Goal: Check status: Check status

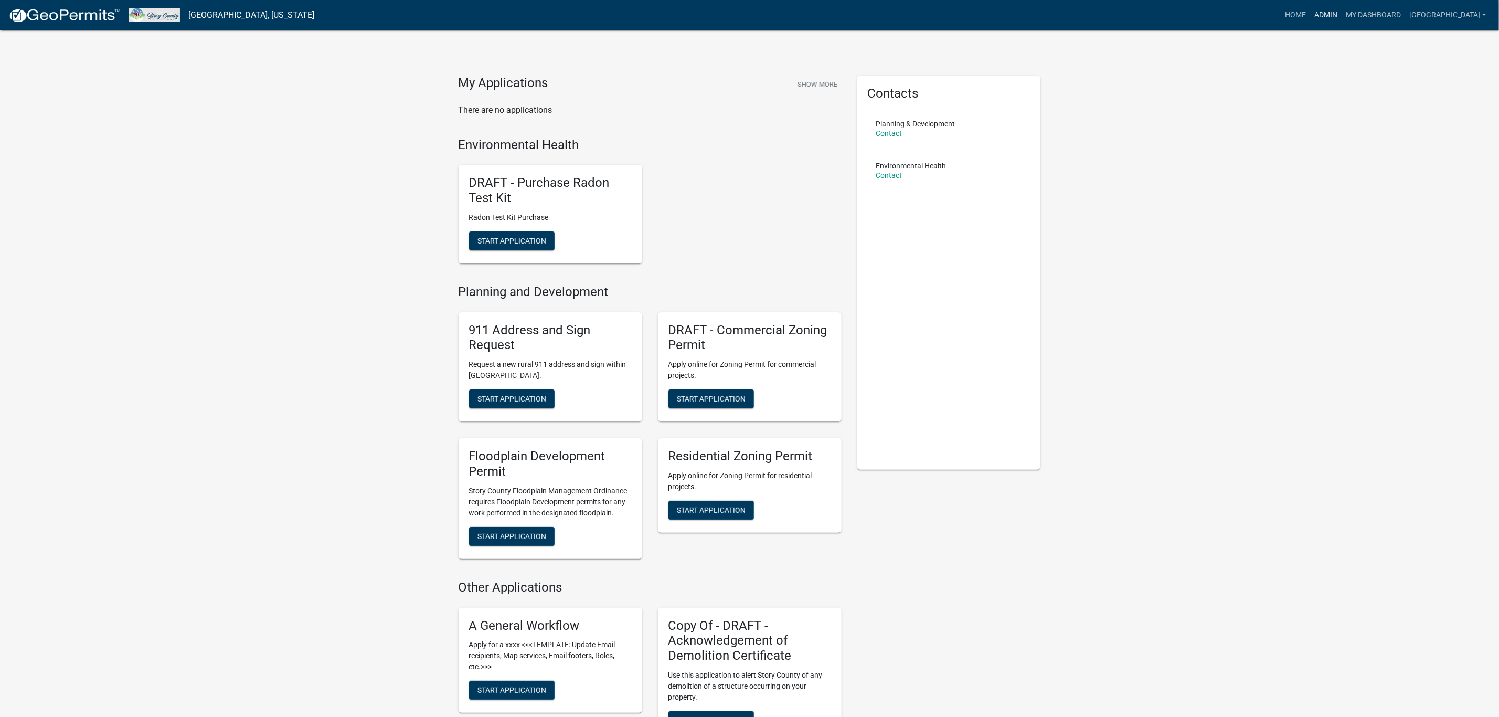
click at [1342, 21] on link "Admin" at bounding box center [1325, 15] width 31 height 20
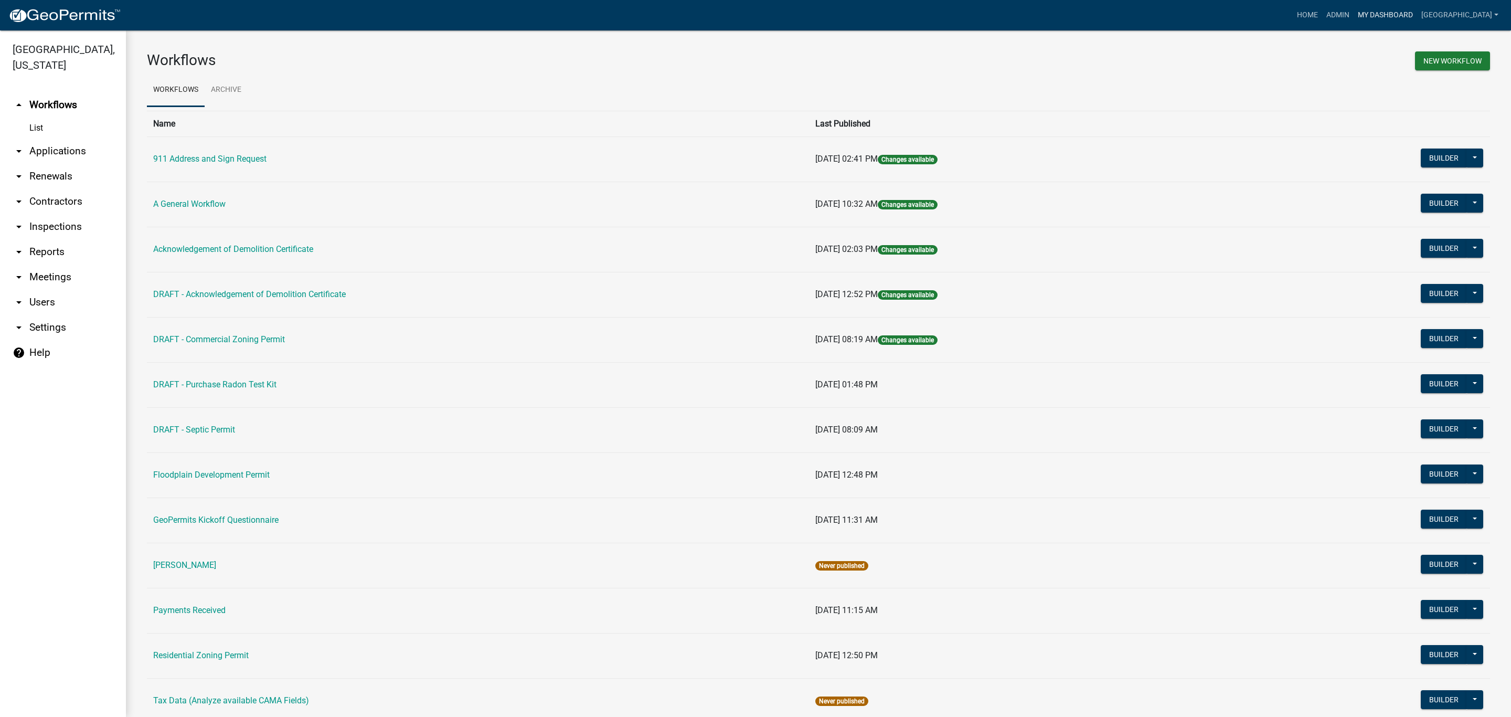
click at [1417, 11] on link "My Dashboard" at bounding box center [1385, 15] width 63 height 20
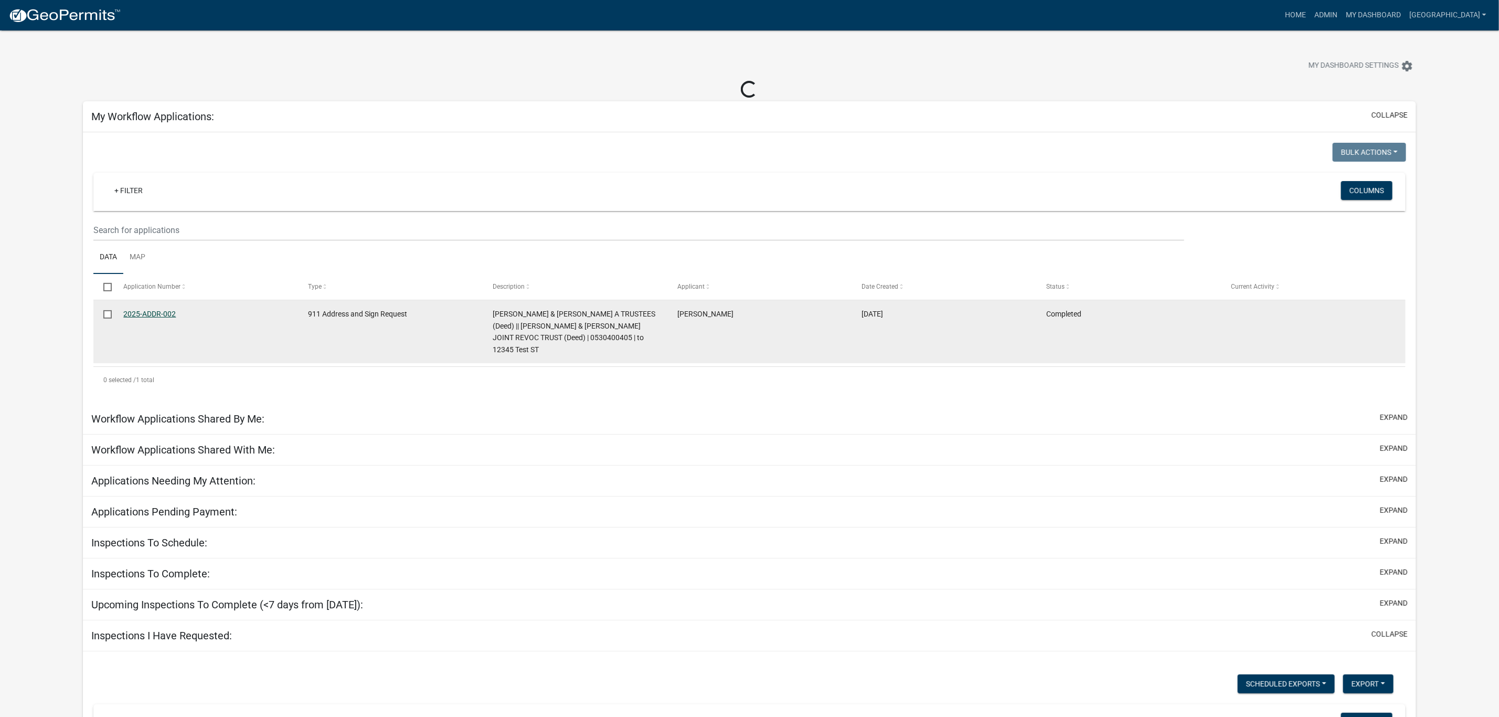
click at [163, 315] on link "2025-ADDR-002" at bounding box center [149, 314] width 52 height 8
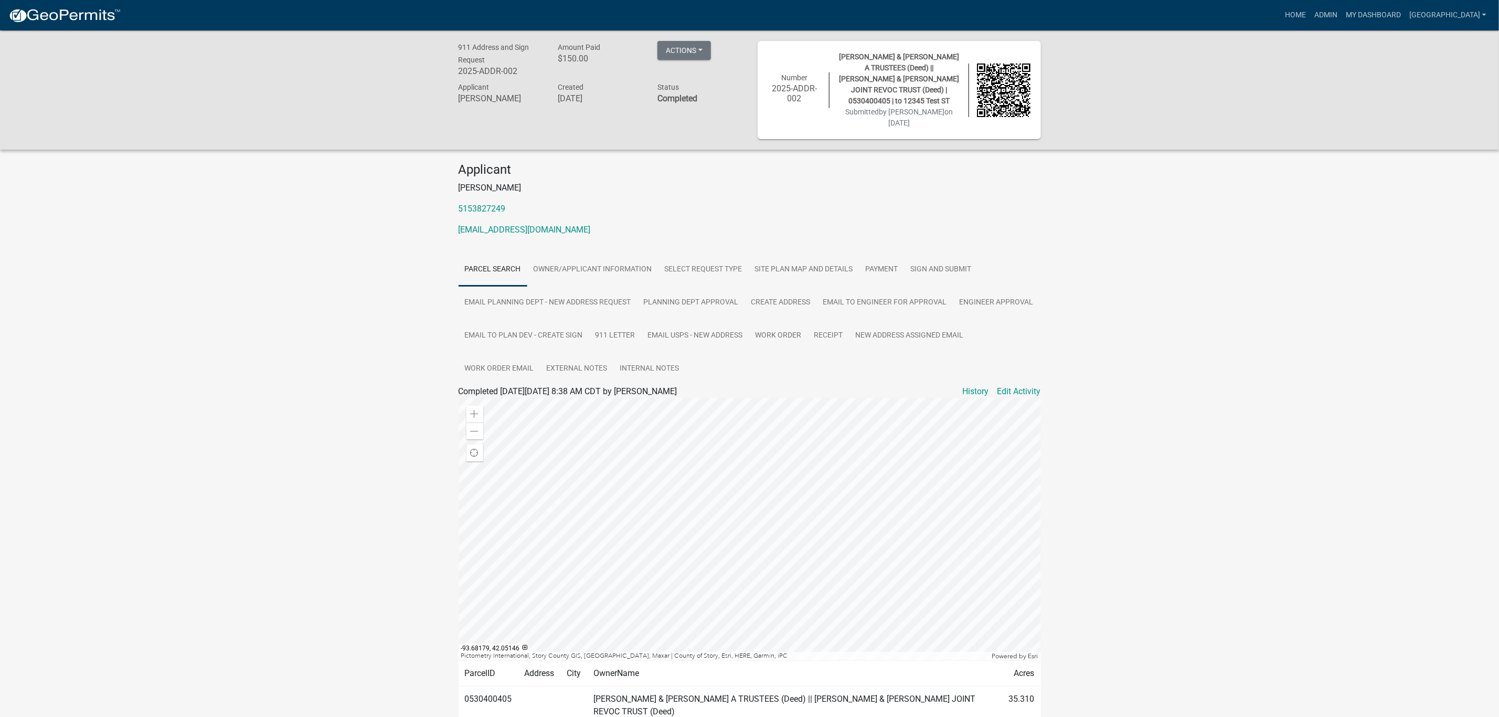
click at [732, 482] on div at bounding box center [750, 529] width 582 height 262
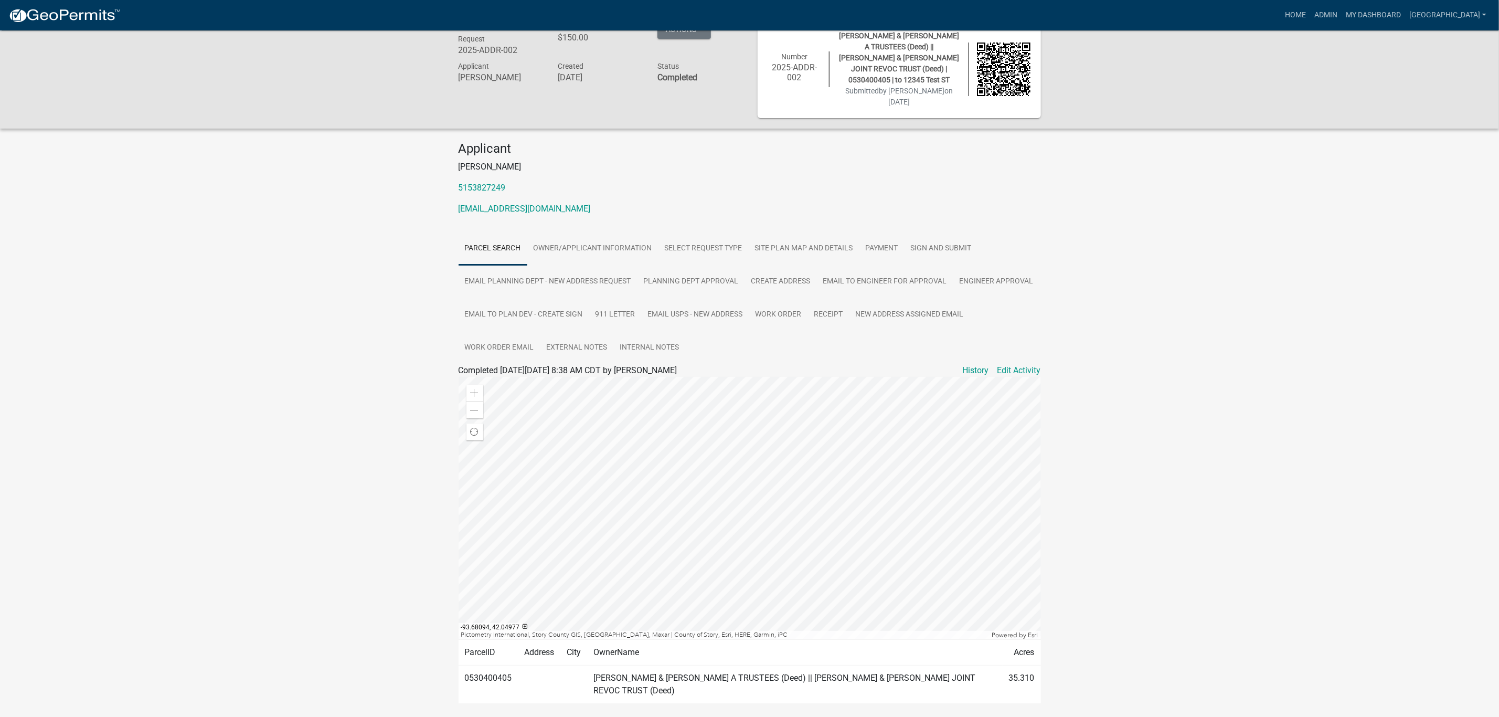
scroll to position [30, 0]
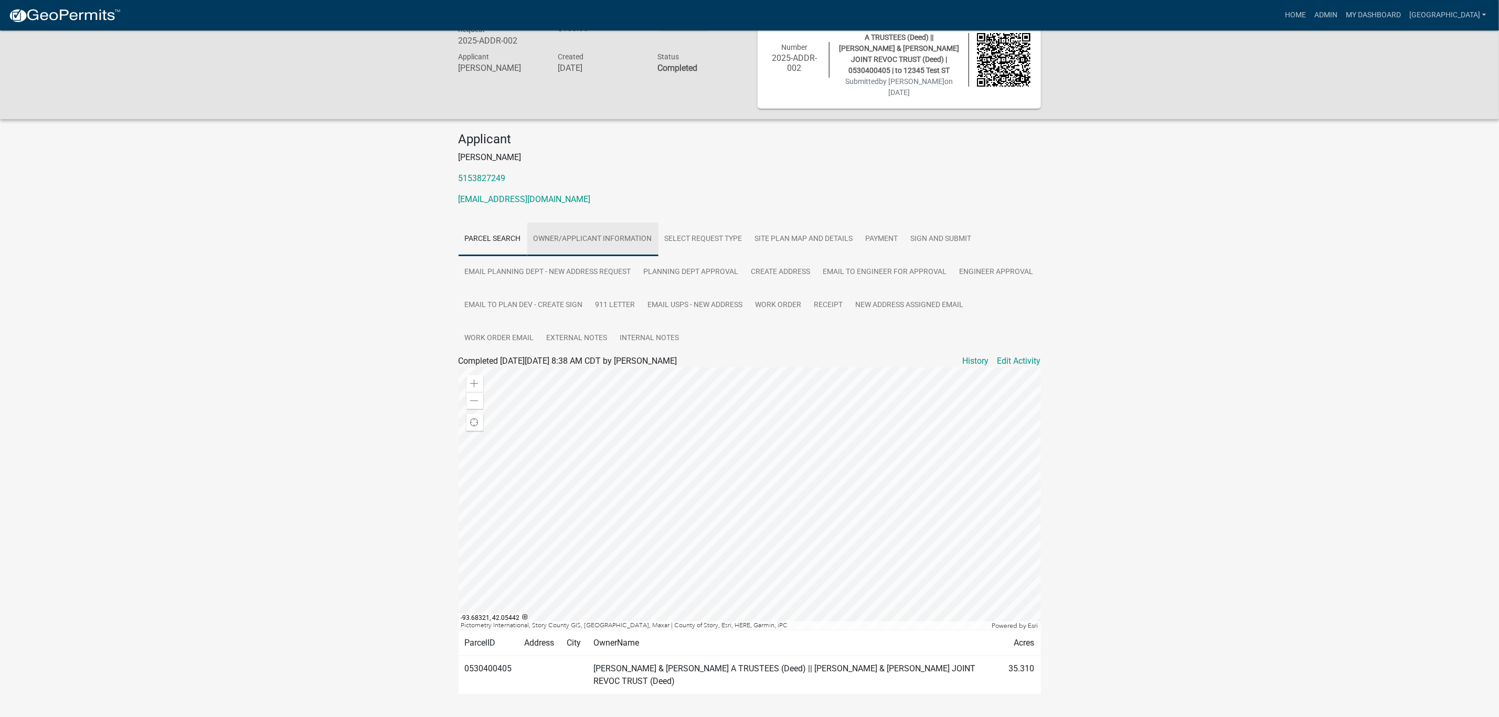
click at [589, 222] on link "Owner/Applicant information" at bounding box center [592, 239] width 131 height 34
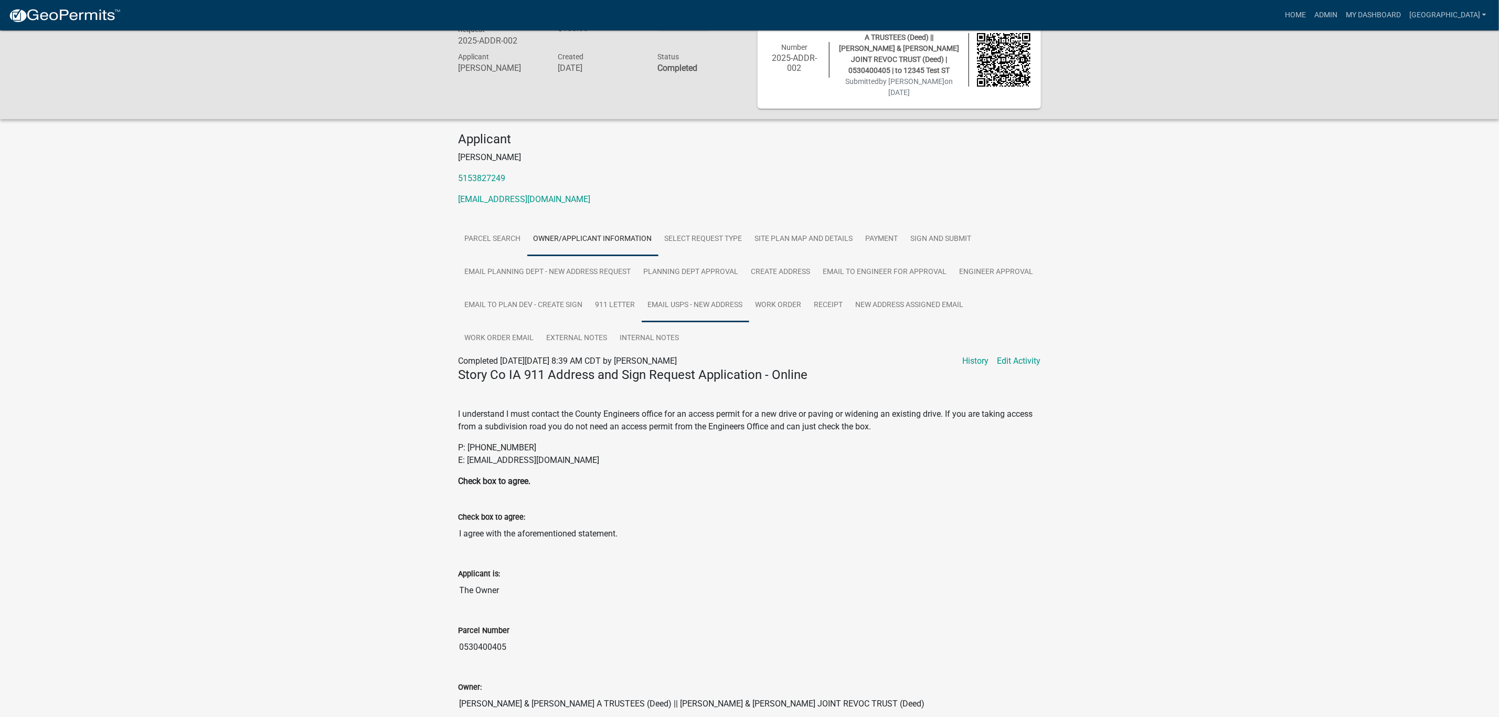
click at [718, 289] on link "Email USPS - new address" at bounding box center [696, 306] width 108 height 34
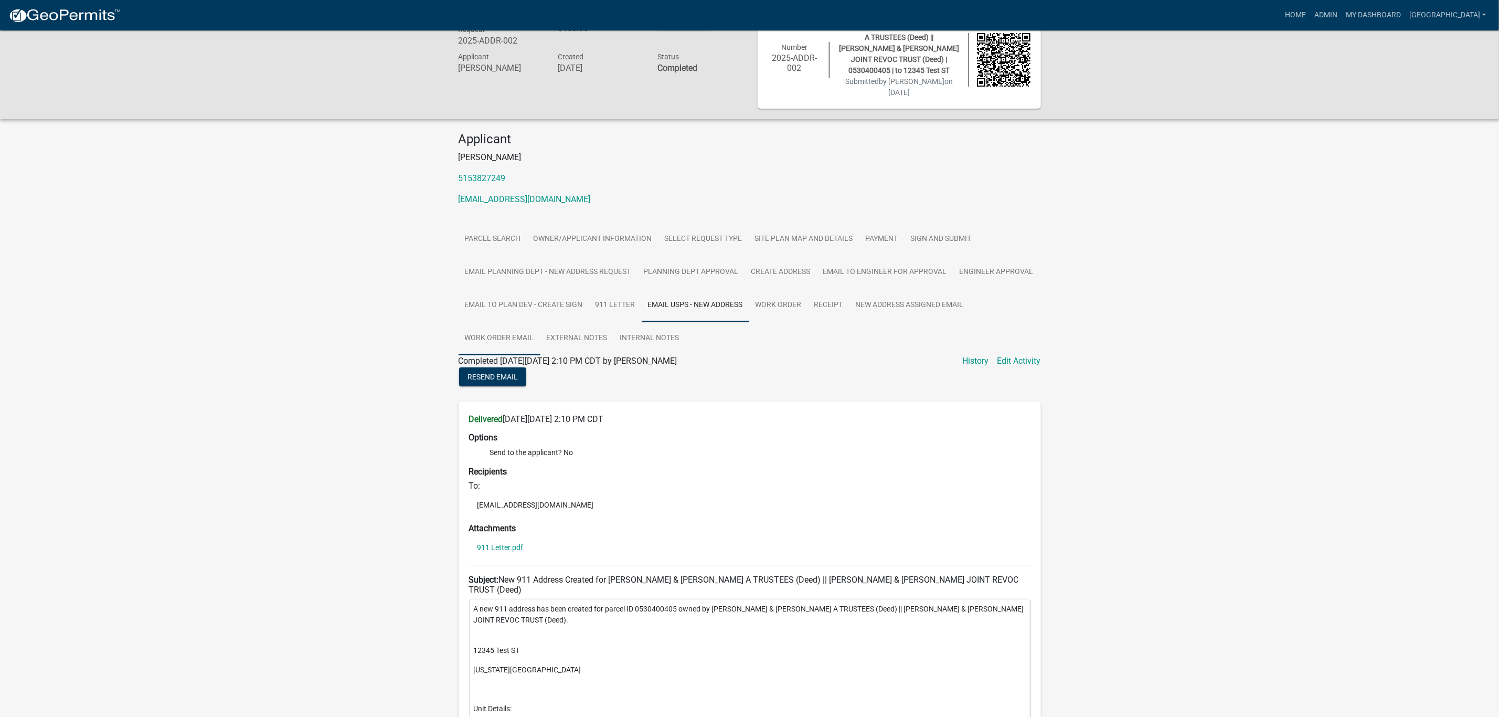
click at [499, 322] on link "Work Order Email" at bounding box center [500, 339] width 82 height 34
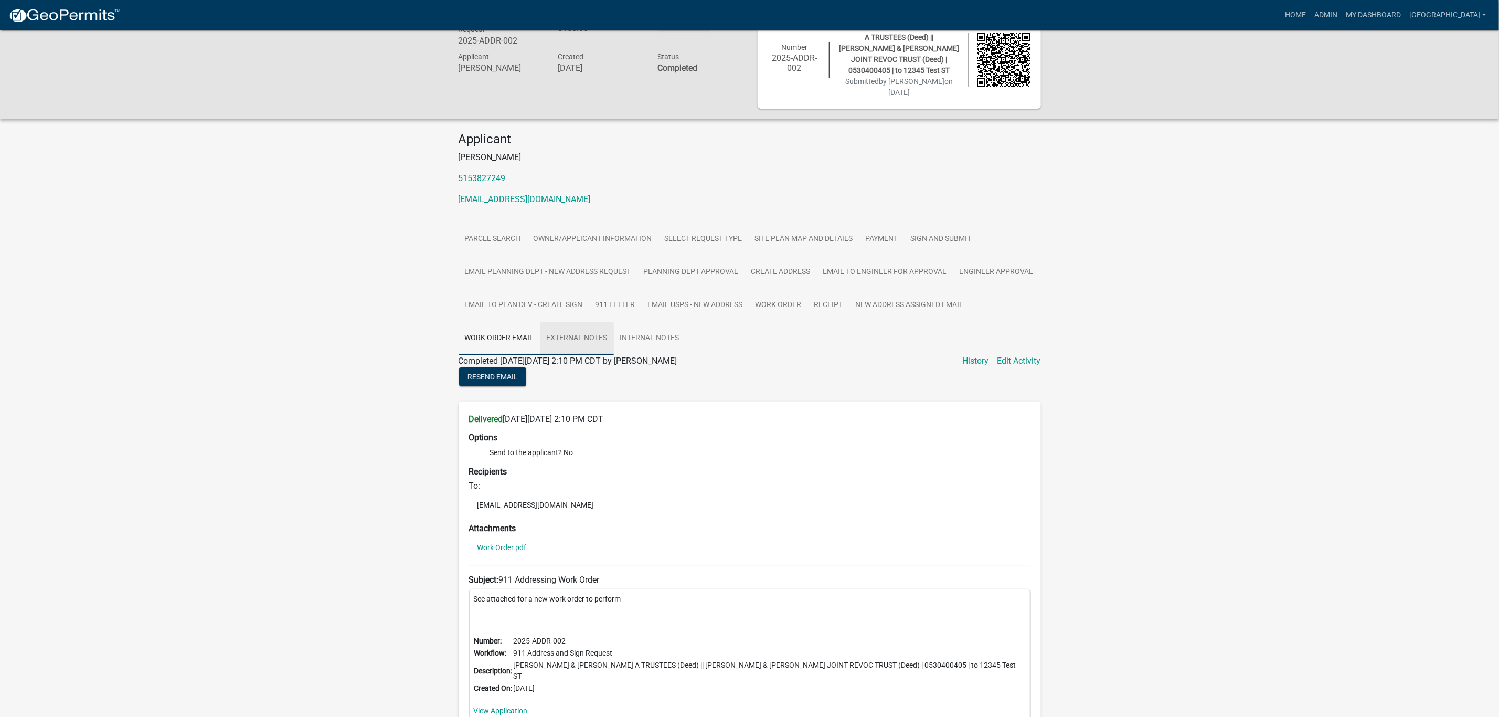
click at [575, 322] on link "External Notes" at bounding box center [577, 339] width 73 height 34
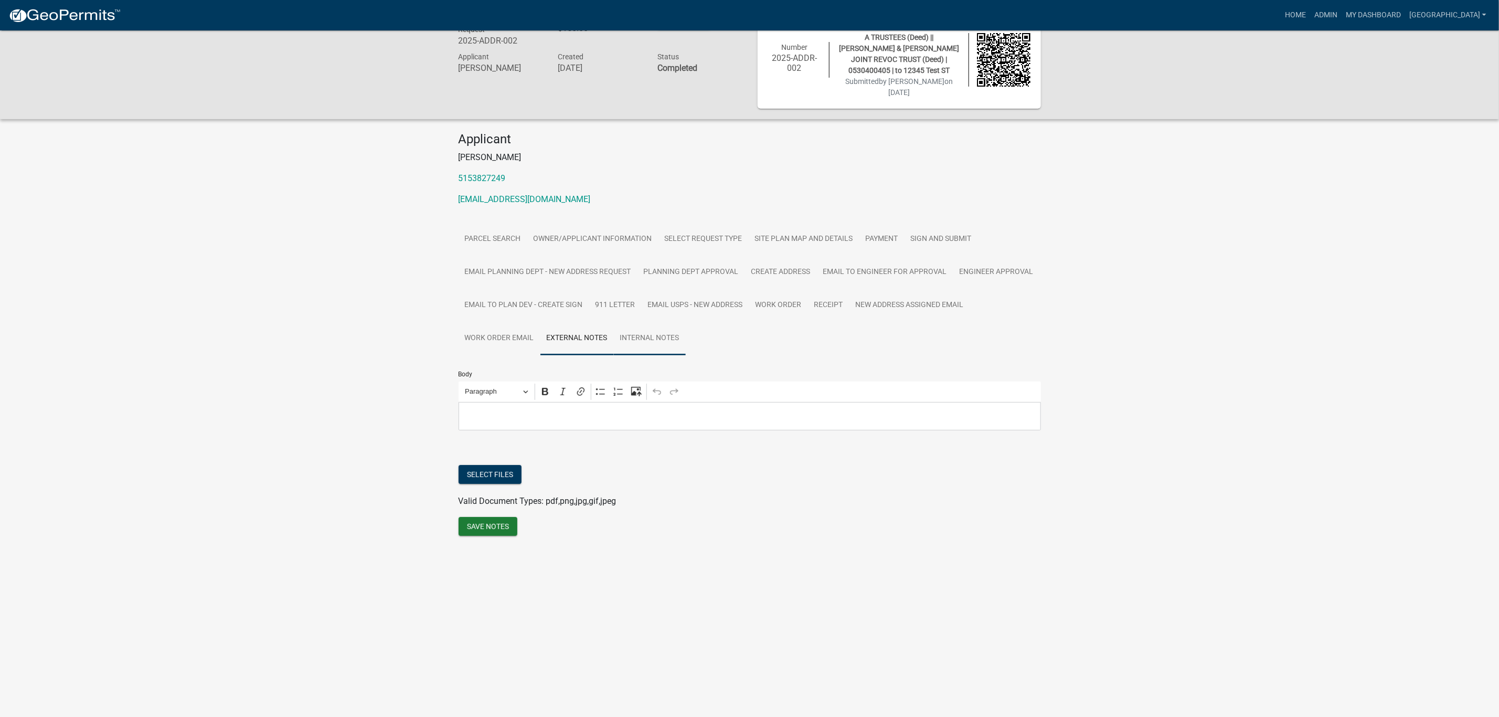
click at [656, 322] on link "Internal Notes" at bounding box center [650, 339] width 72 height 34
click at [575, 322] on link "External Notes" at bounding box center [577, 339] width 73 height 34
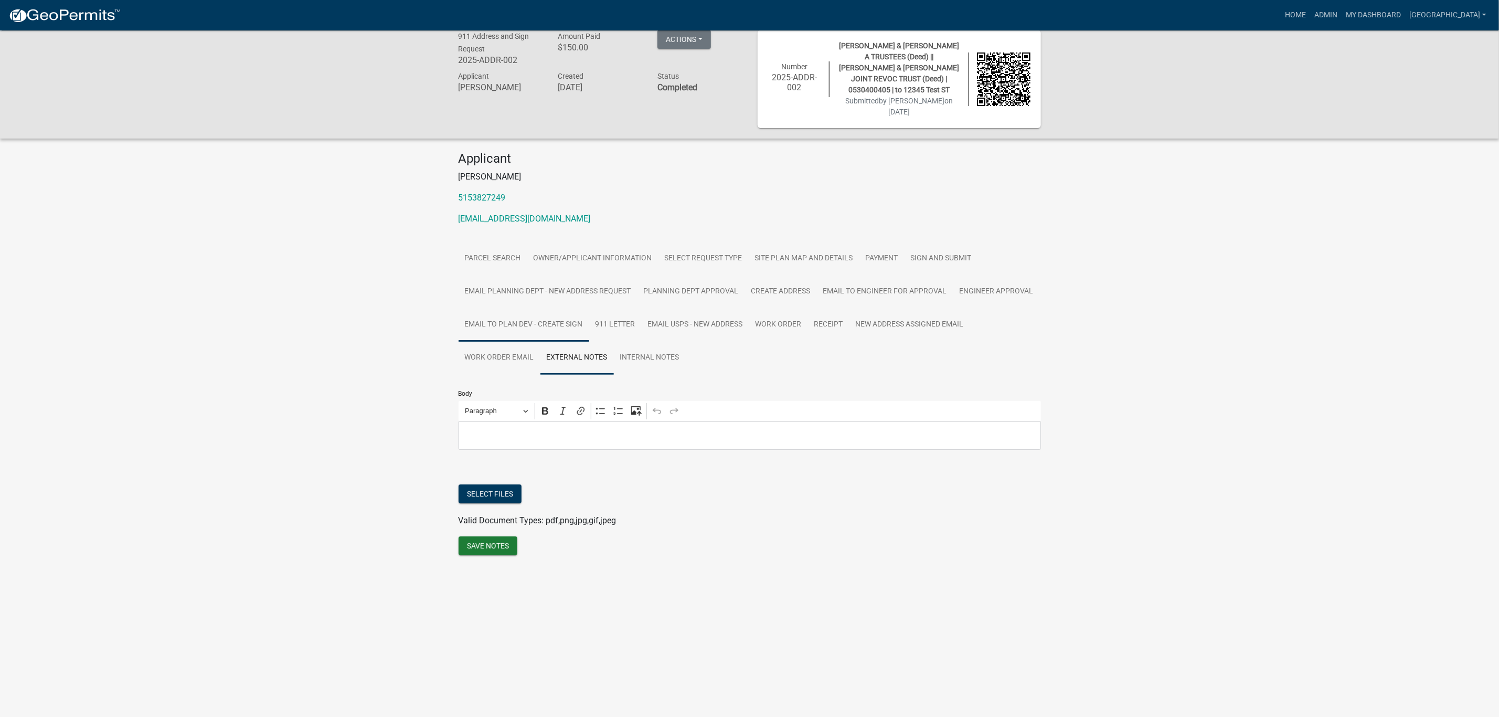
scroll to position [0, 0]
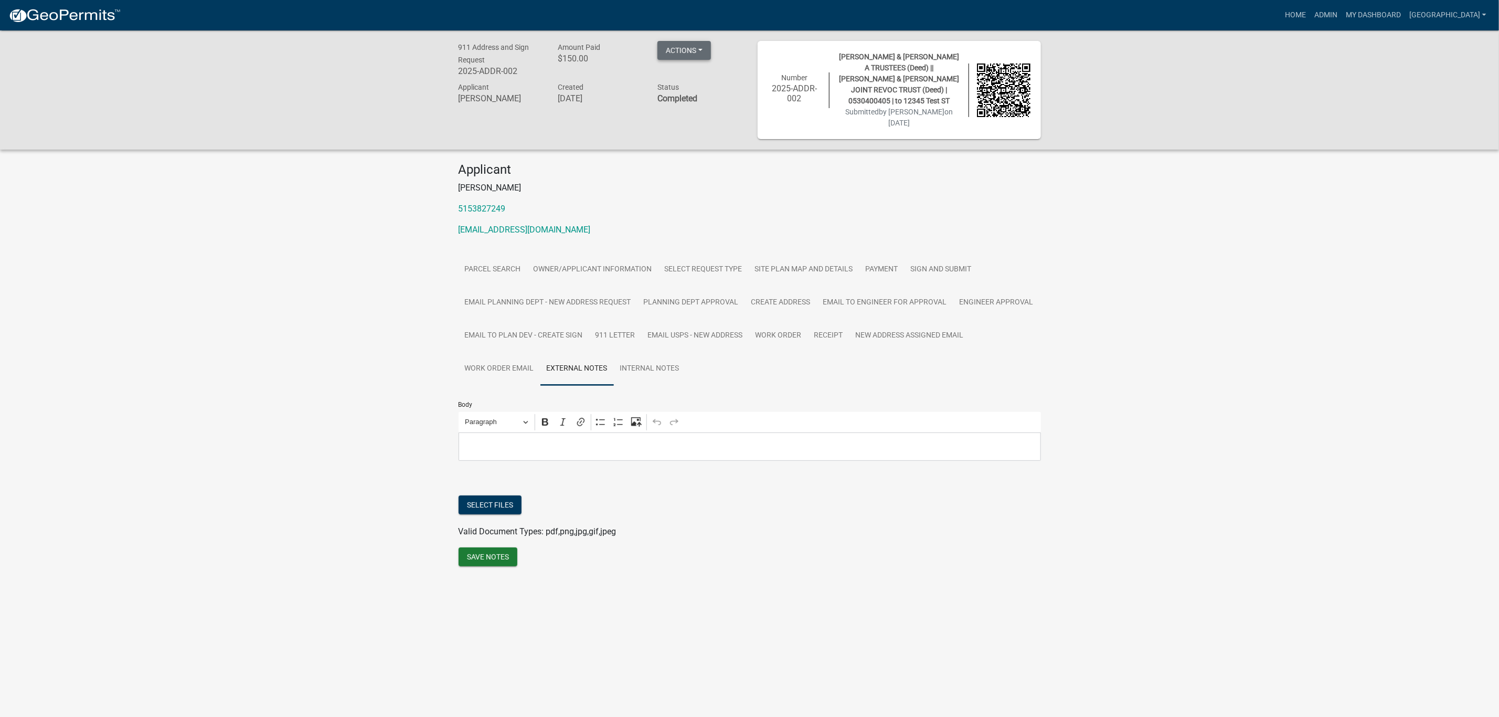
click at [693, 52] on button "Actions" at bounding box center [685, 50] width 54 height 19
click at [614, 182] on p "[PERSON_NAME]" at bounding box center [750, 188] width 582 height 13
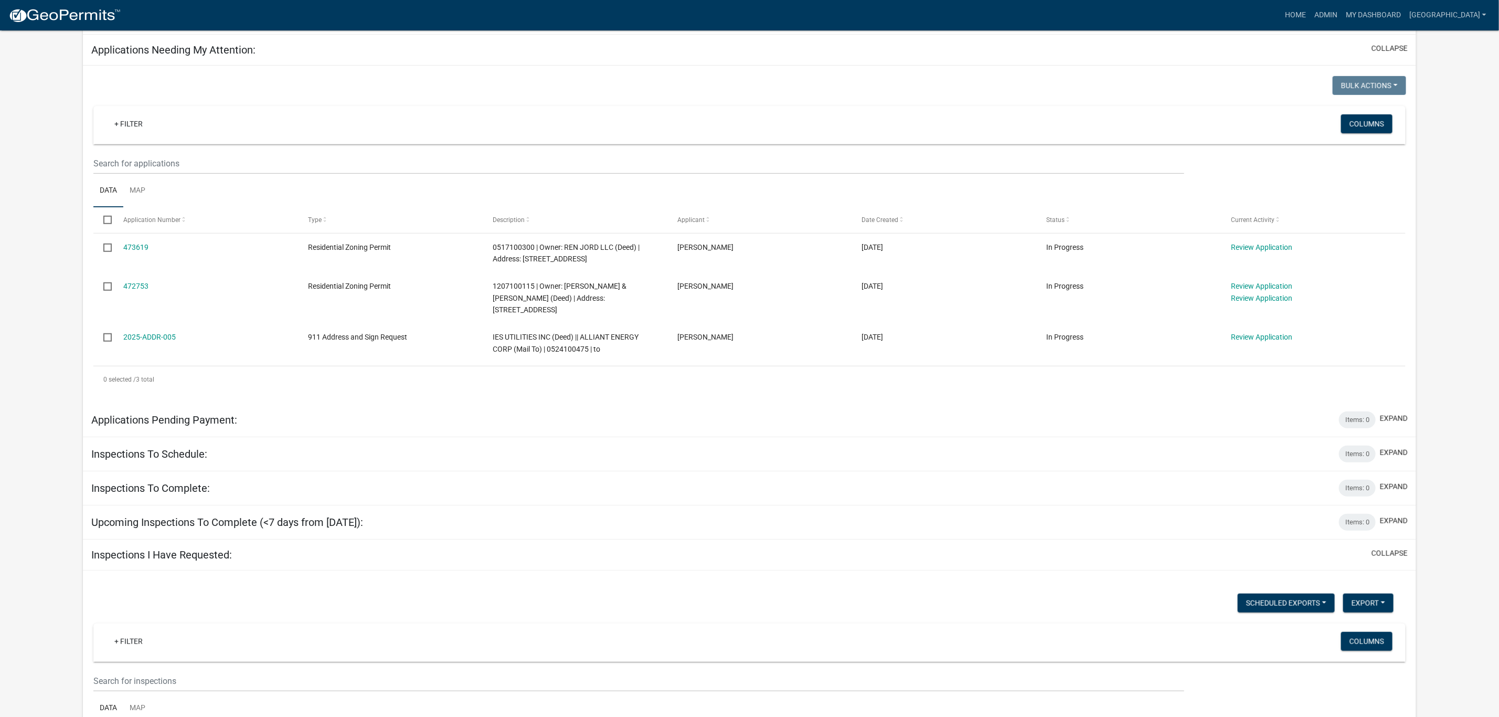
scroll to position [393, 0]
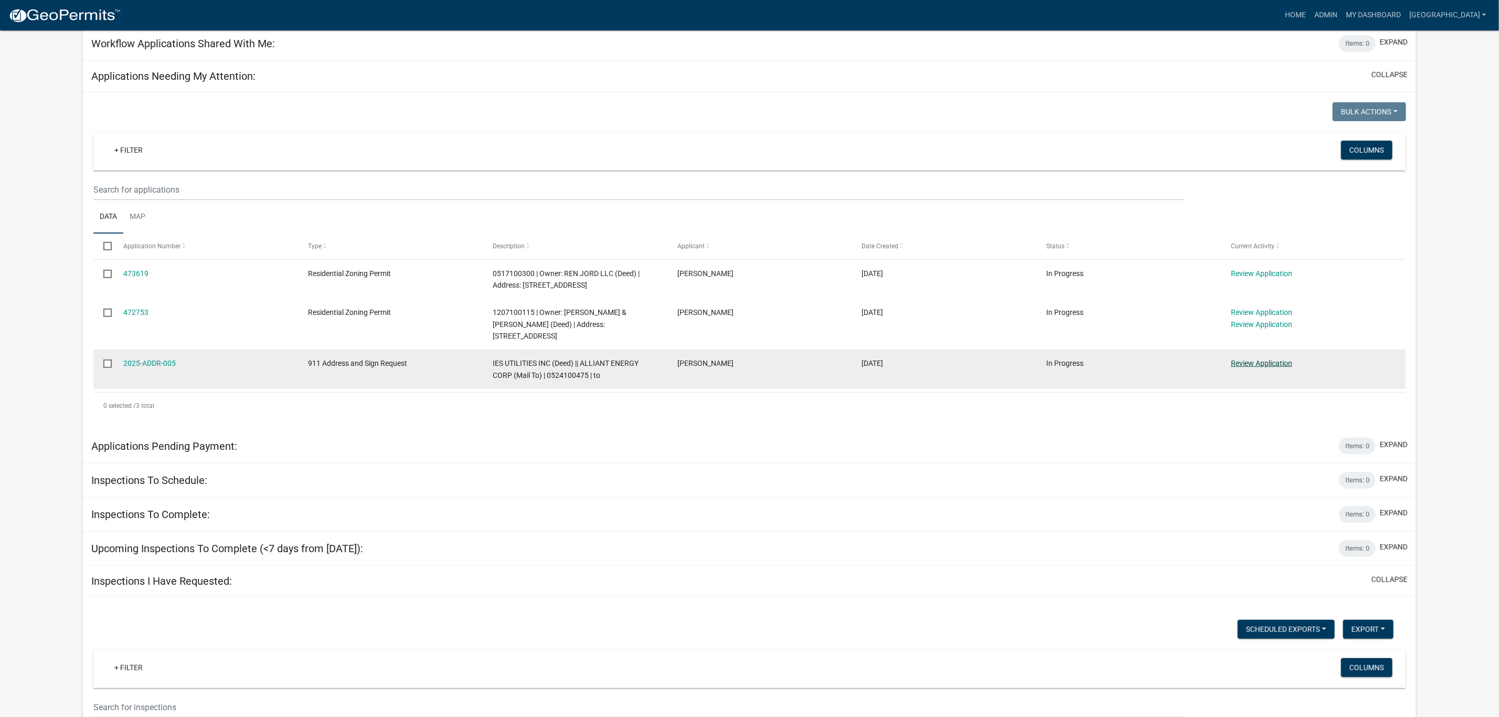
click at [1245, 359] on link "Review Application" at bounding box center [1261, 363] width 61 height 8
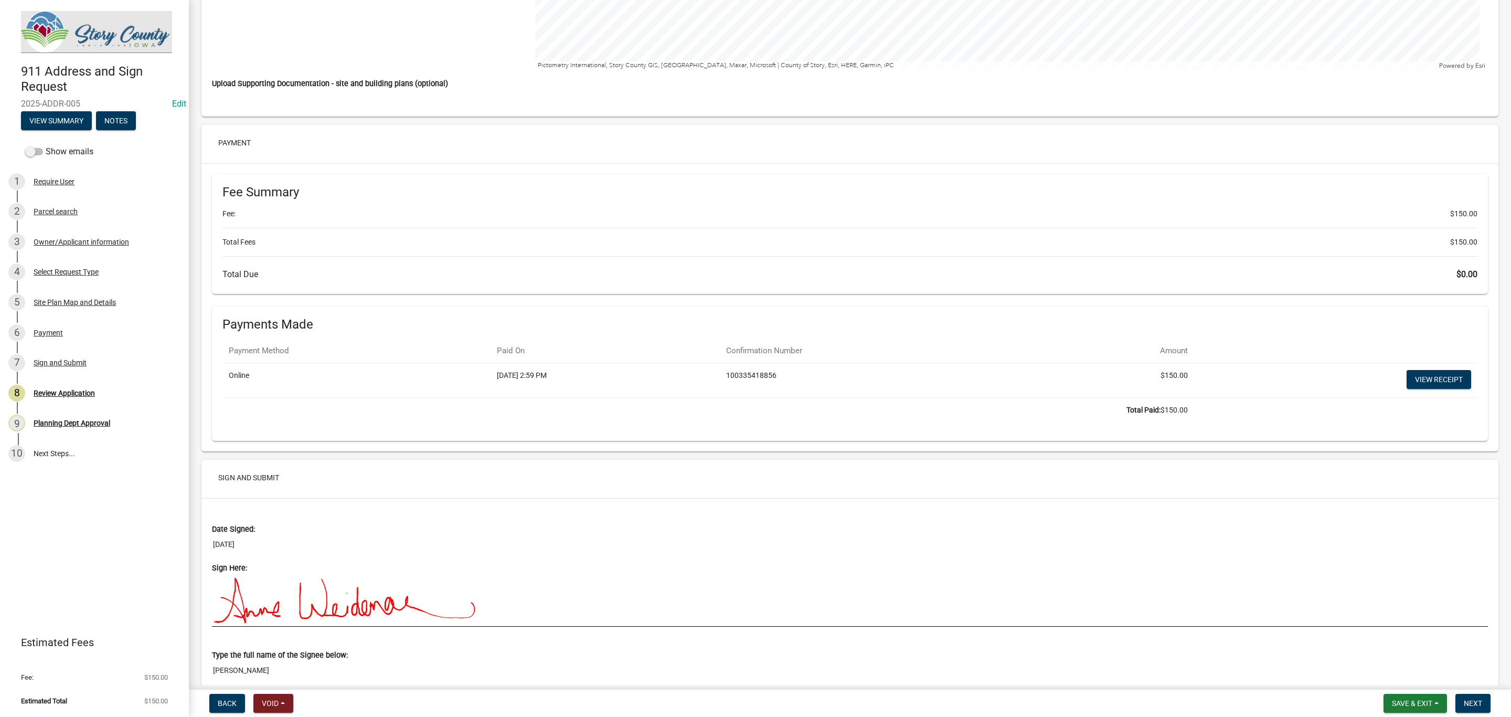
scroll to position [1826, 0]
